Goal: Task Accomplishment & Management: Manage account settings

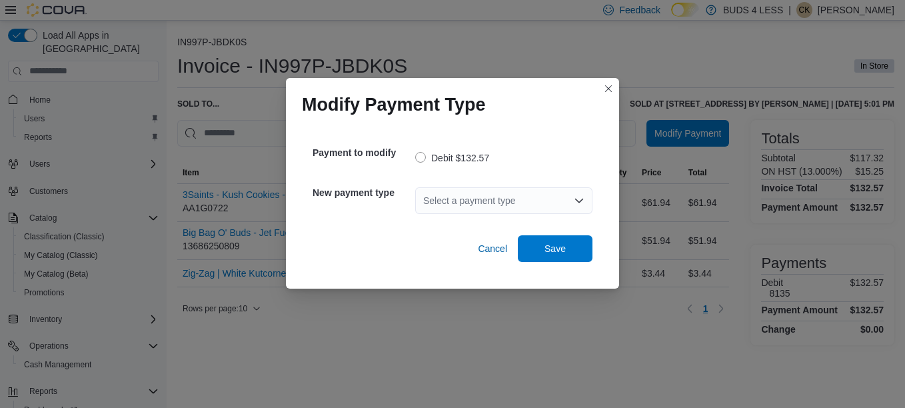
click at [455, 209] on div "Select a payment type" at bounding box center [503, 200] width 177 height 27
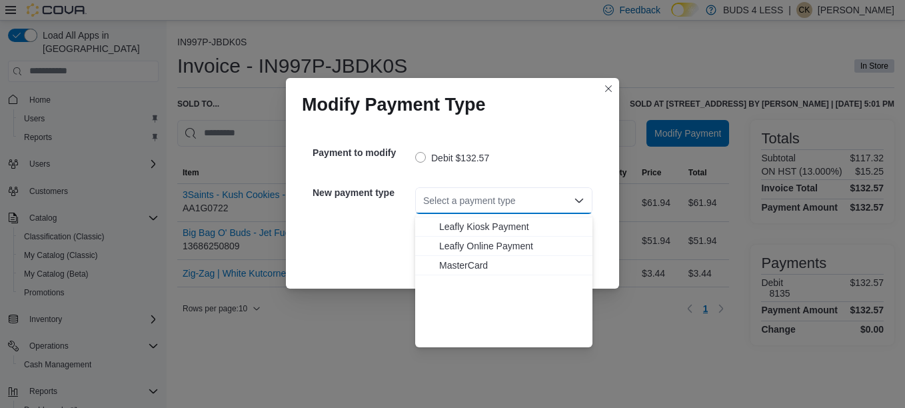
scroll to position [157, 0]
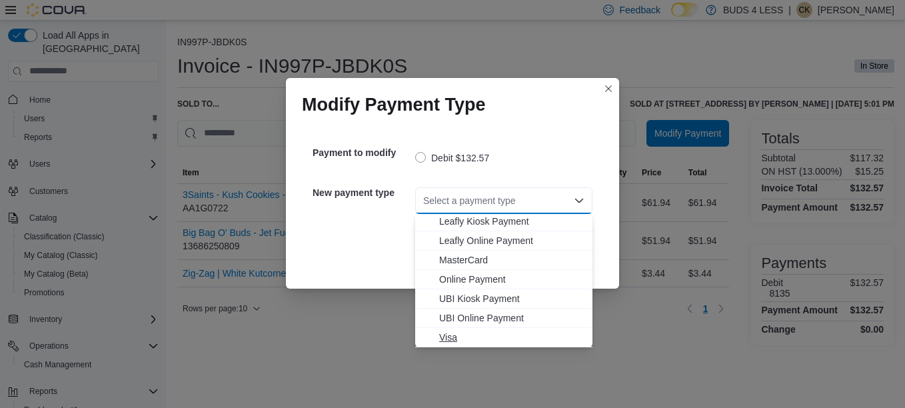
click at [458, 339] on span "Visa" at bounding box center [511, 337] width 145 height 13
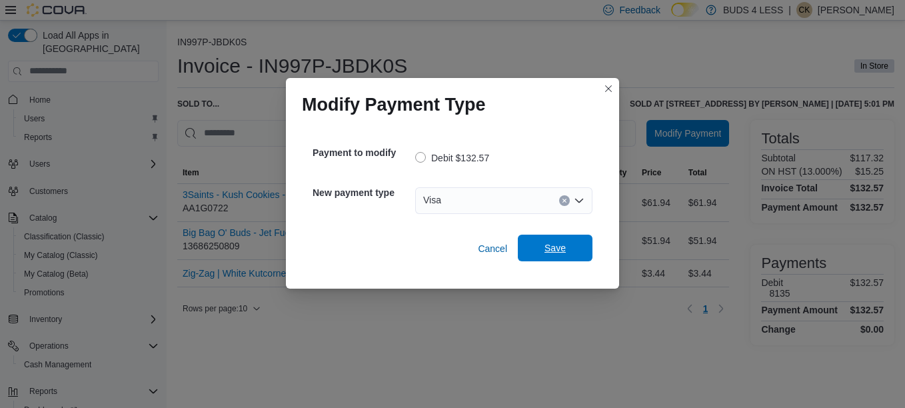
click at [558, 255] on span "Save" at bounding box center [555, 247] width 21 height 13
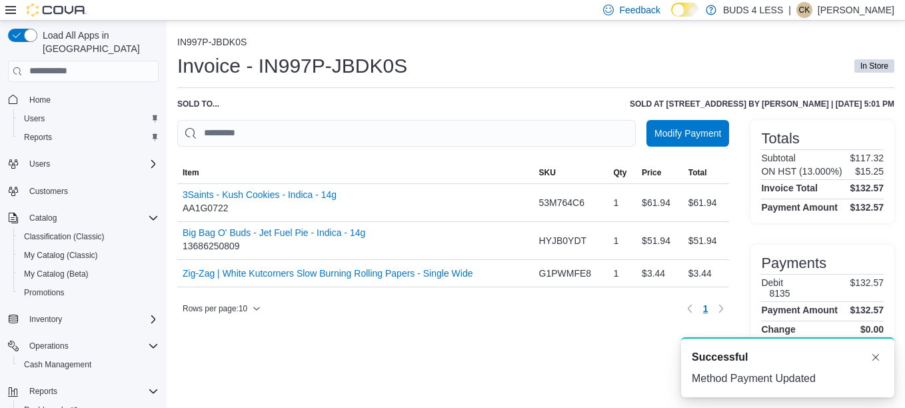
scroll to position [0, 0]
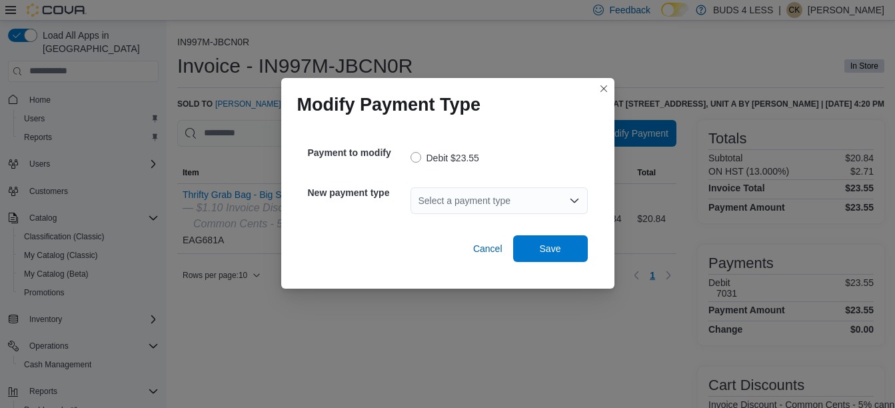
click at [481, 190] on div "Select a payment type" at bounding box center [499, 200] width 177 height 27
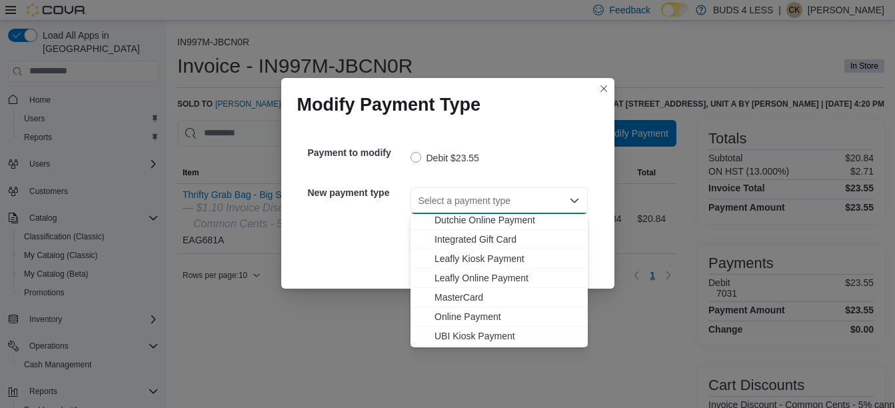
scroll to position [157, 0]
click at [458, 332] on span "Visa" at bounding box center [507, 337] width 145 height 13
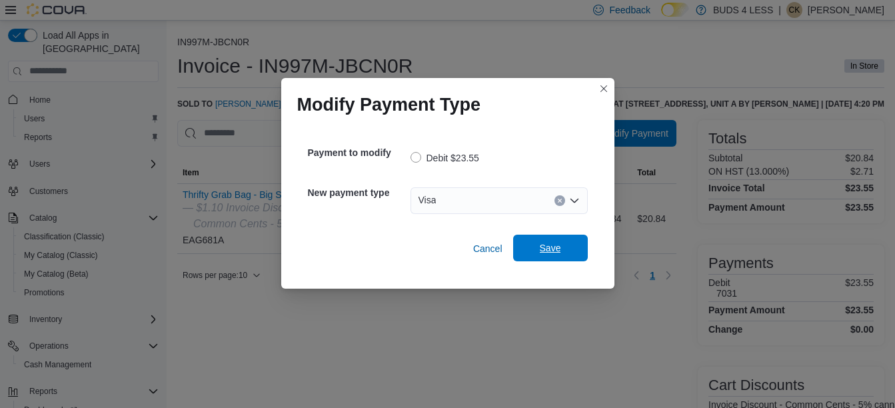
click at [543, 253] on span "Save" at bounding box center [550, 247] width 21 height 13
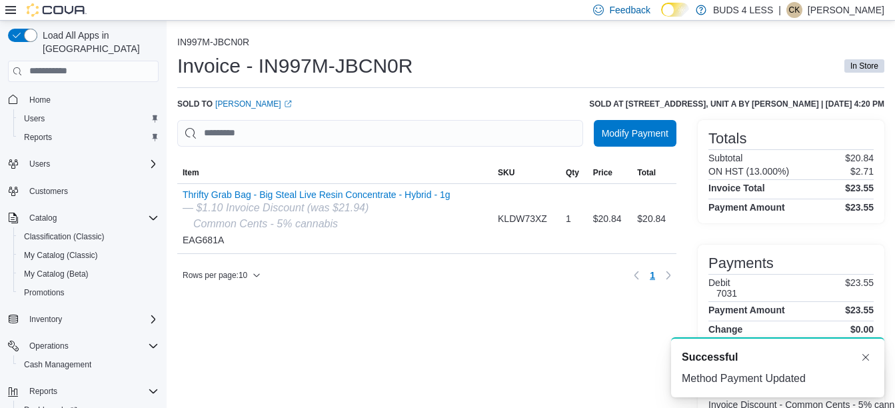
scroll to position [0, 0]
